Goal: Find specific page/section

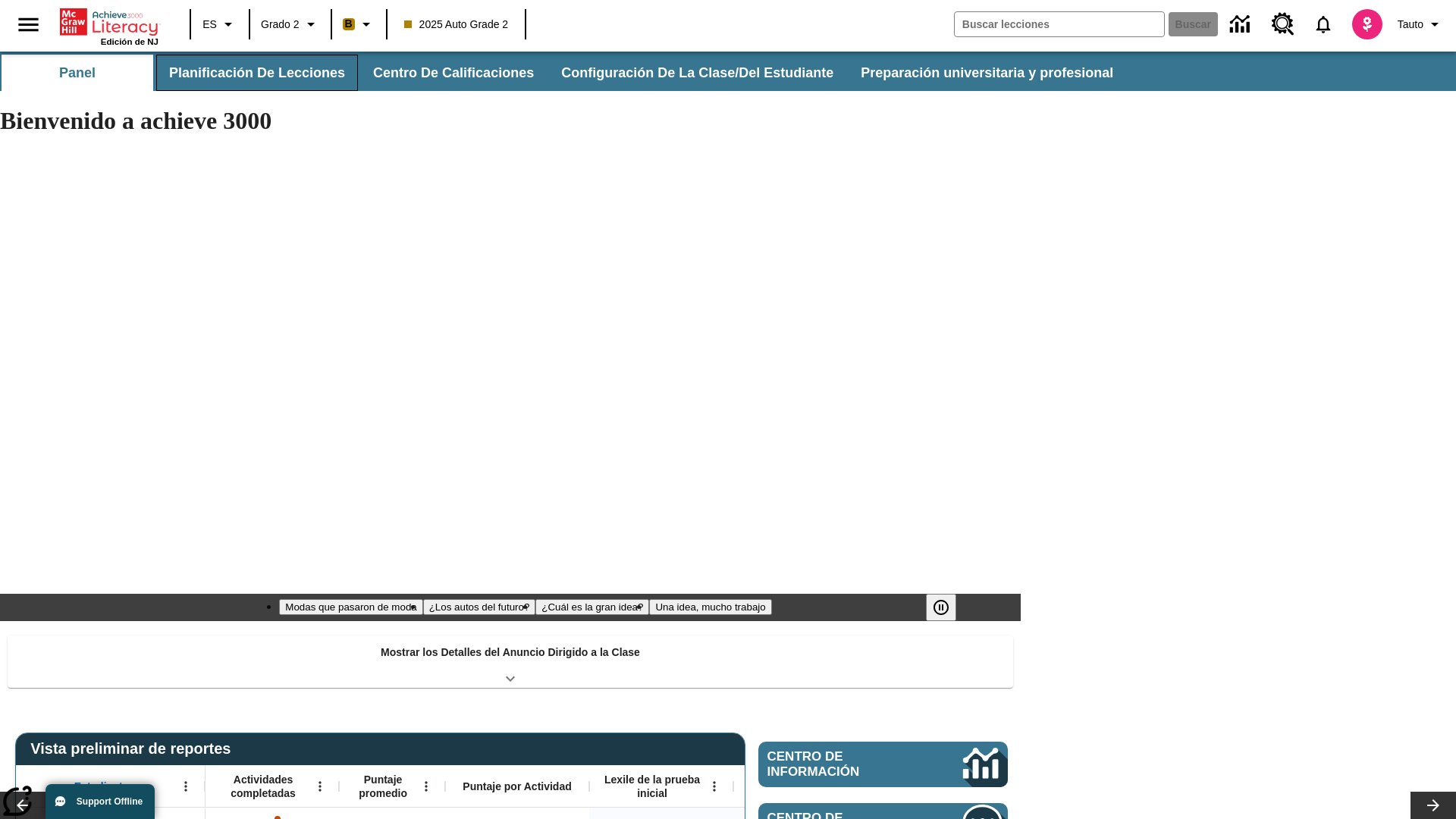
click at [254, 73] on button "Planificación de lecciones" at bounding box center [257, 73] width 202 height 36
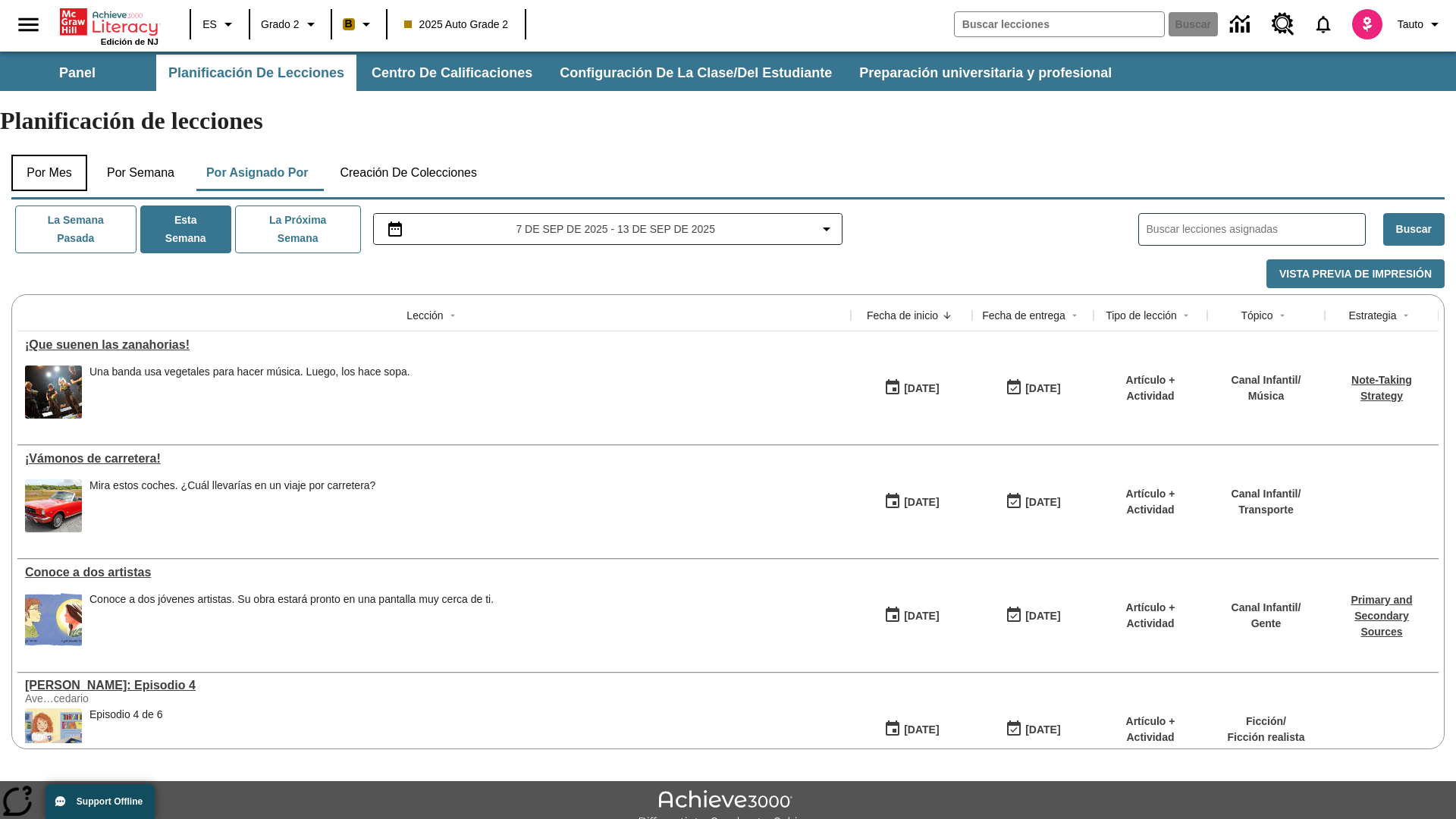
click at [49, 154] on button "Por mes" at bounding box center [49, 173] width 76 height 36
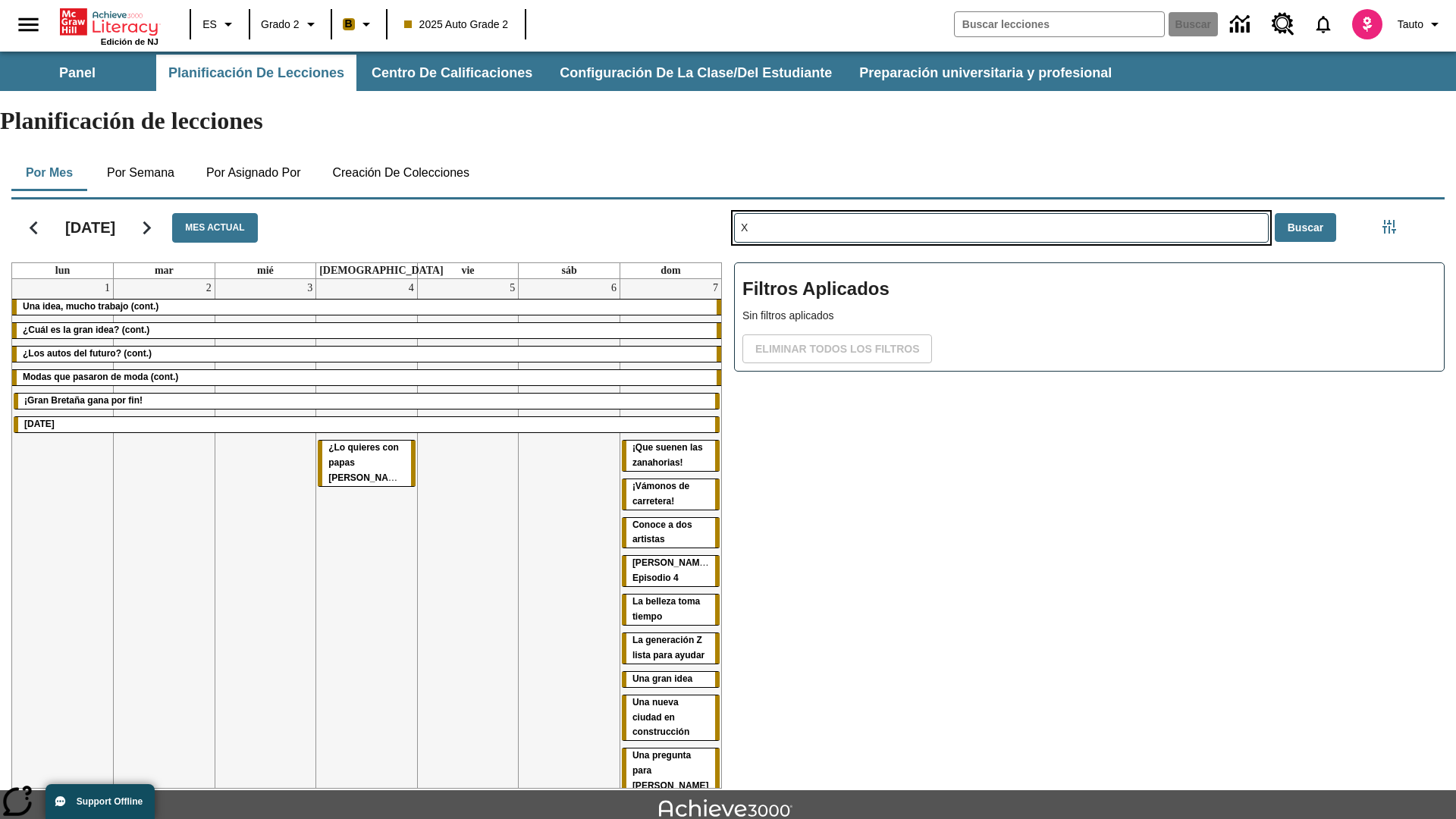
type input "X"
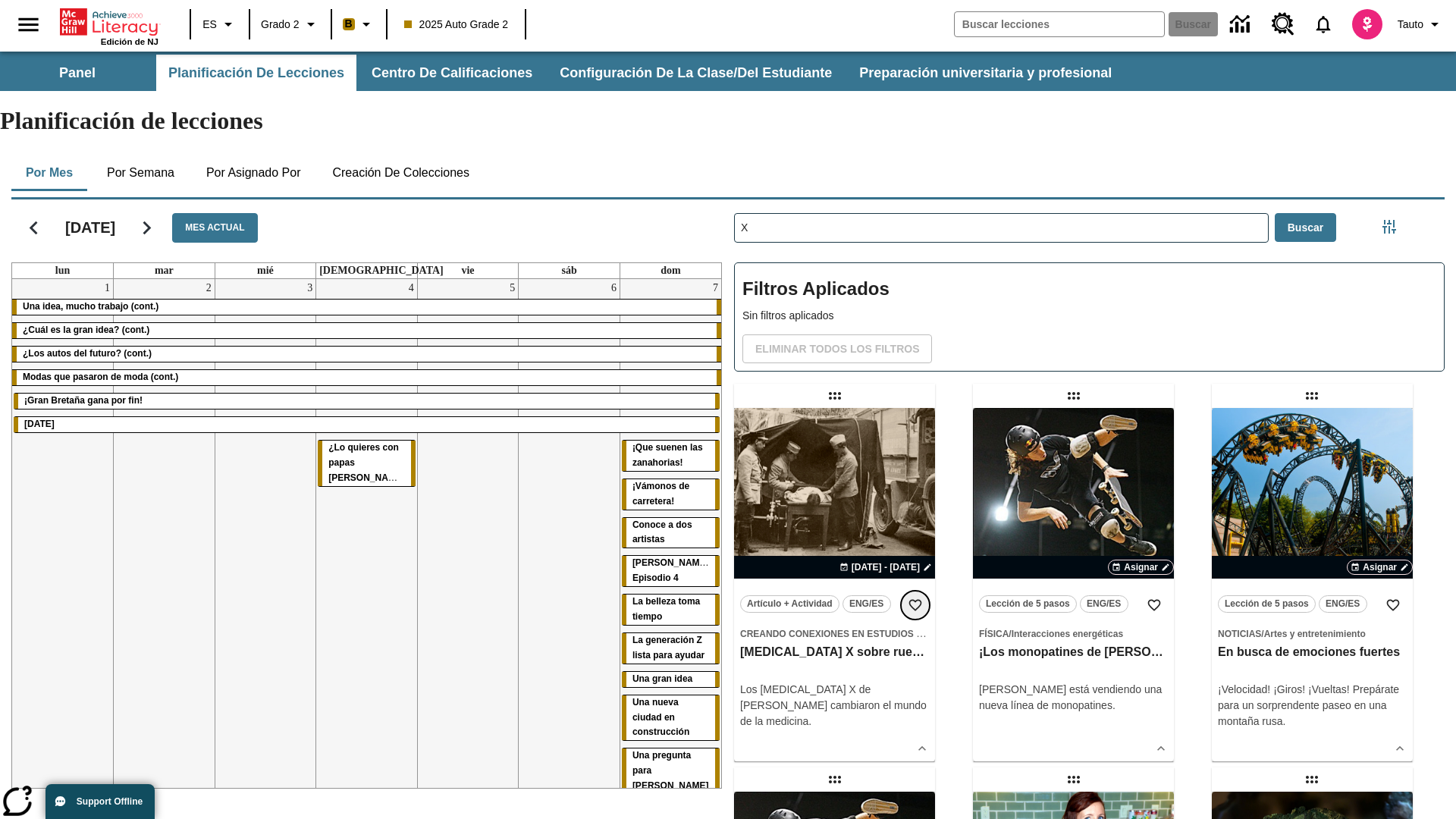
click at [916, 598] on icon "Añadir a mis Favoritas" at bounding box center [915, 605] width 15 height 15
click at [109, 21] on icon "Portada" at bounding box center [110, 22] width 101 height 30
